Goal: Task Accomplishment & Management: Manage account settings

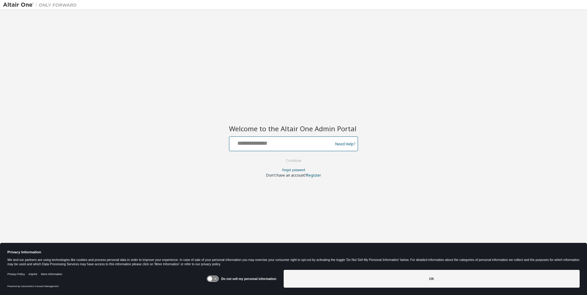
click at [282, 143] on input "text" at bounding box center [282, 142] width 100 height 9
type input "**********"
click at [294, 161] on button "Continue" at bounding box center [293, 160] width 29 height 9
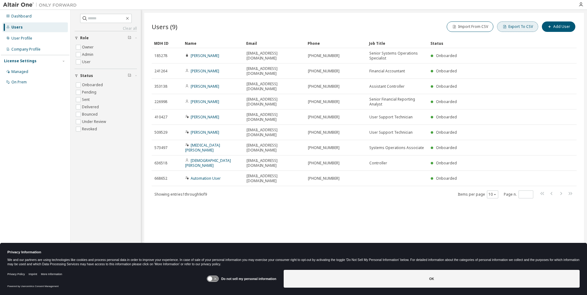
click at [519, 27] on button "Export To CSV" at bounding box center [517, 26] width 41 height 10
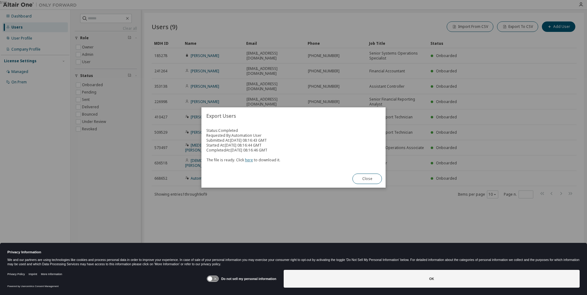
click at [248, 160] on link "here" at bounding box center [249, 159] width 8 height 5
click at [367, 179] on button "Close" at bounding box center [366, 179] width 29 height 10
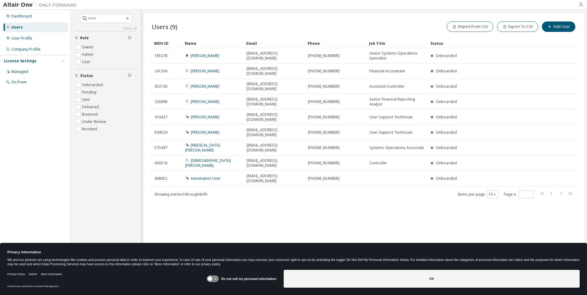
click at [581, 5] on icon "button" at bounding box center [580, 4] width 5 height 5
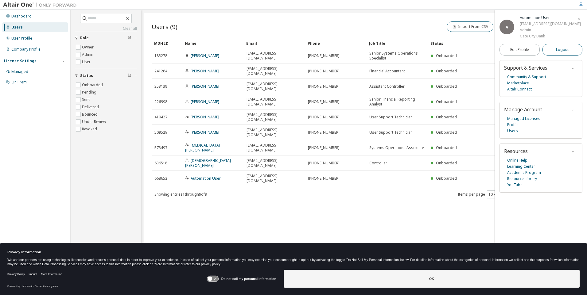
click at [562, 53] on span "Logout" at bounding box center [562, 50] width 13 height 6
